Goal: Find specific page/section: Find specific page/section

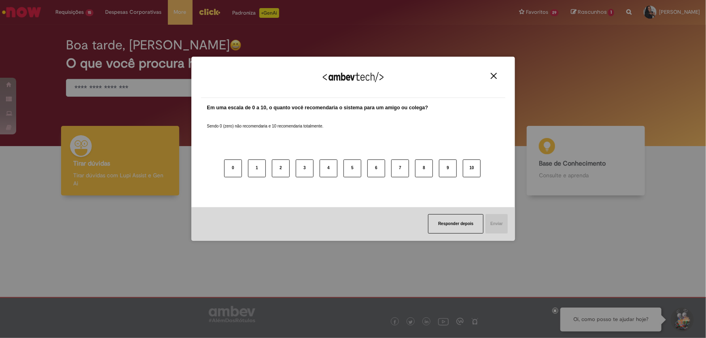
click at [500, 72] on div "Agradecemos seu feedback!" at bounding box center [353, 82] width 304 height 32
click at [497, 74] on button "Close" at bounding box center [493, 75] width 11 height 7
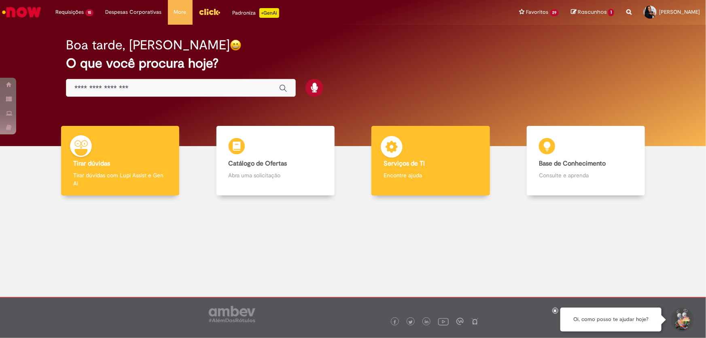
click at [392, 160] on b "Serviços de TI" at bounding box center [403, 163] width 41 height 8
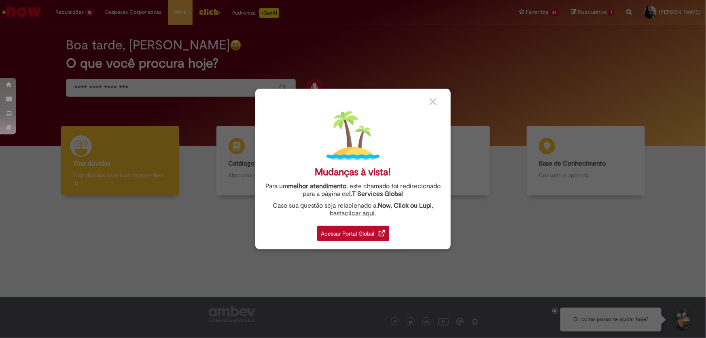
click at [352, 235] on div "Acessar Portal Global" at bounding box center [353, 233] width 72 height 15
